Goal: Find specific page/section: Locate item on page

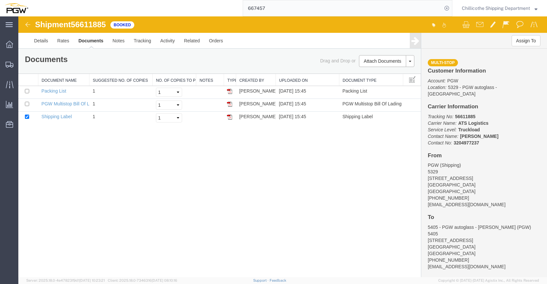
click at [285, 10] on input "667457" at bounding box center [342, 8] width 199 height 16
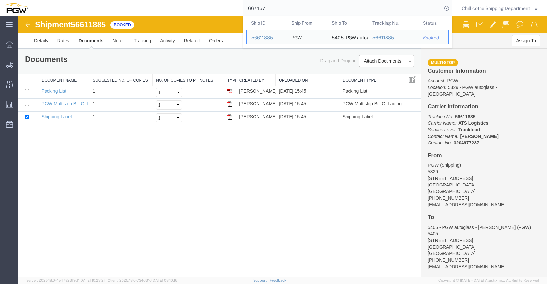
click at [285, 10] on input "667457" at bounding box center [342, 8] width 199 height 16
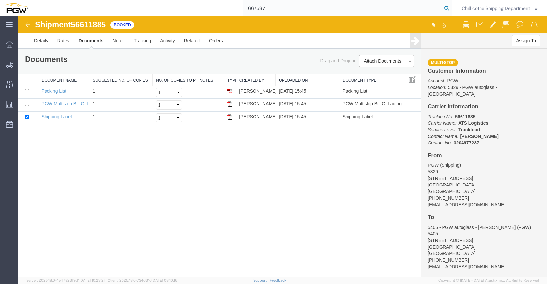
type input "667537"
click at [446, 7] on icon at bounding box center [446, 8] width 9 height 9
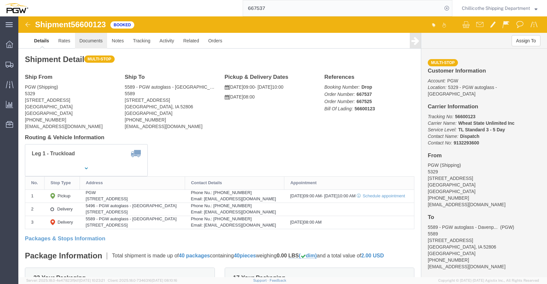
click link "Documents"
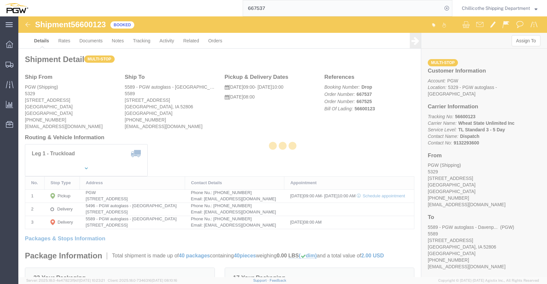
click div
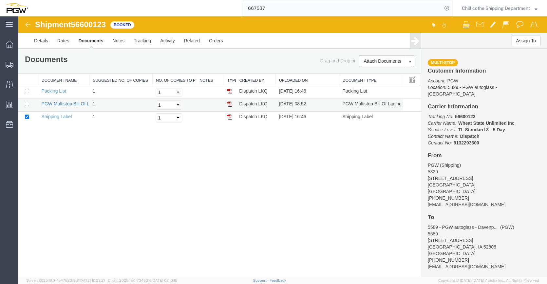
click at [55, 106] on link "PGW Multistop Bill Of Lading" at bounding box center [71, 103] width 59 height 5
